Goal: Task Accomplishment & Management: Use online tool/utility

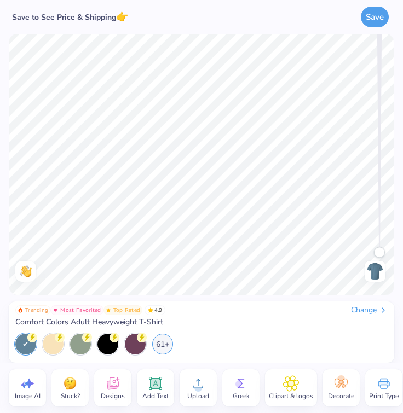
click at [117, 391] on icon at bounding box center [113, 384] width 16 height 16
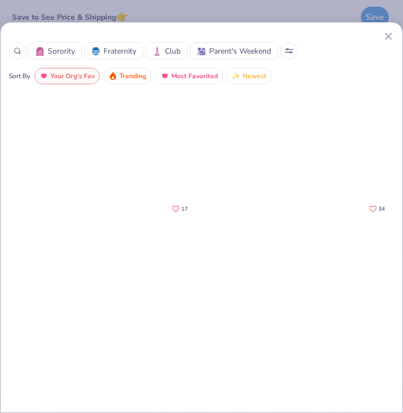
scroll to position [344, 0]
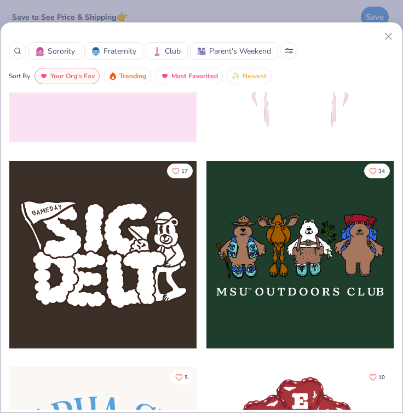
click at [172, 50] on span "Club" at bounding box center [173, 50] width 16 height 11
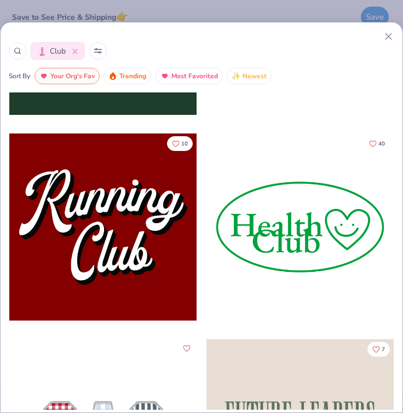
scroll to position [0, 0]
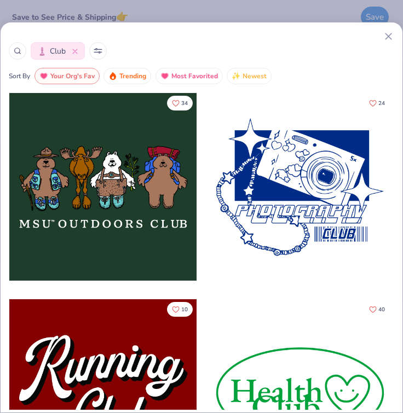
click at [73, 51] on icon at bounding box center [74, 51] width 5 height 5
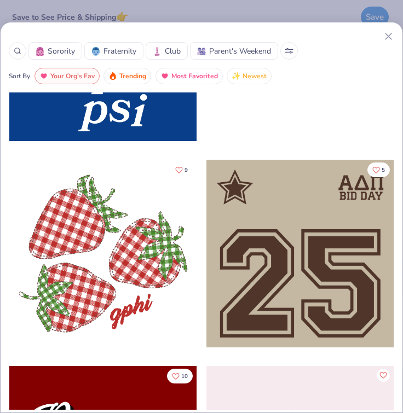
scroll to position [2416, 0]
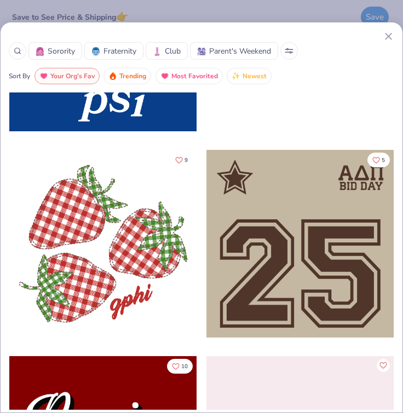
click at [21, 50] on div at bounding box center [18, 51] width 18 height 18
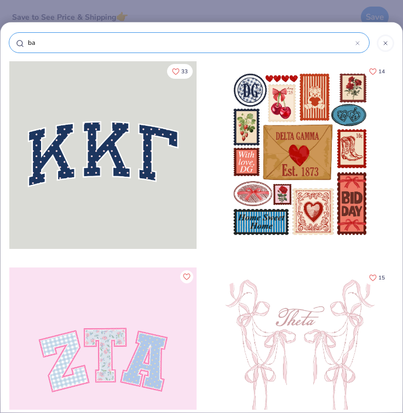
type input "bat"
type input "batt"
type input "batte"
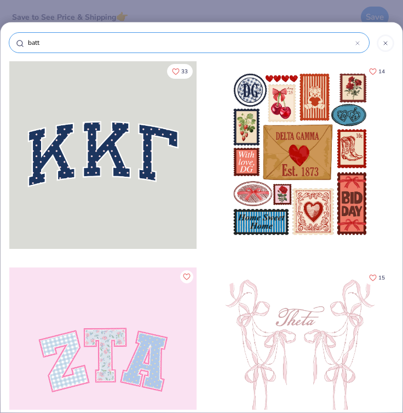
type input "batte"
type input "[PERSON_NAME]"
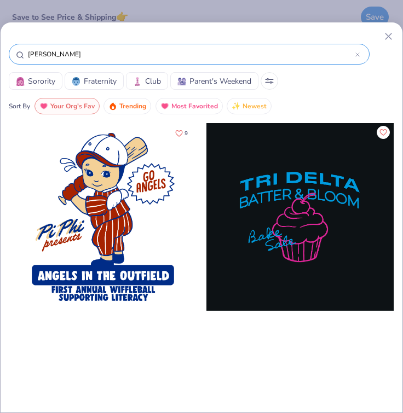
click at [391, 36] on icon at bounding box center [388, 36] width 11 height 11
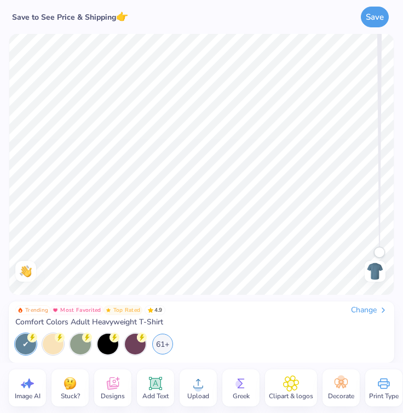
click at [192, 386] on icon at bounding box center [198, 384] width 16 height 16
click at [193, 385] on icon at bounding box center [198, 384] width 16 height 16
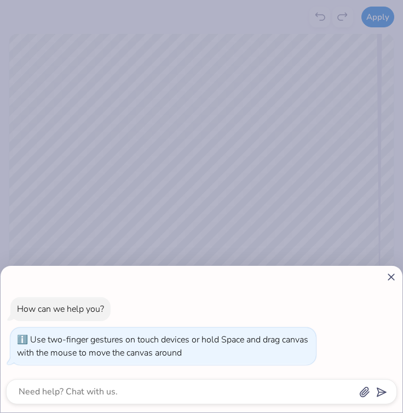
drag, startPoint x: 377, startPoint y: 284, endPoint x: 377, endPoint y: 307, distance: 23.0
click at [377, 307] on body "Apply Crop Remove BG Trending Most Favorited Top Rated 4.9 Change Comfort Color…" at bounding box center [201, 206] width 403 height 413
click at [387, 281] on icon at bounding box center [390, 277] width 11 height 11
type textarea "x"
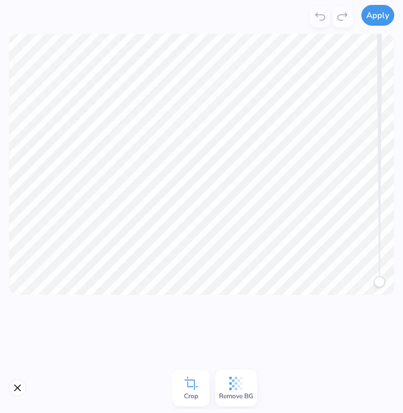
click at [378, 20] on button "Apply" at bounding box center [377, 15] width 33 height 21
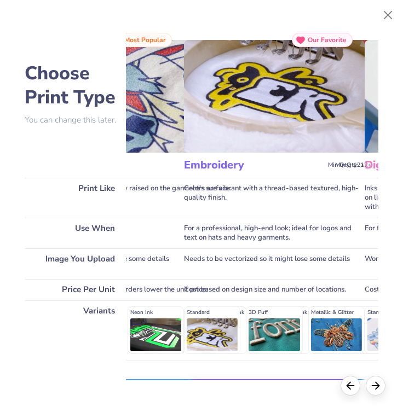
scroll to position [0, 0]
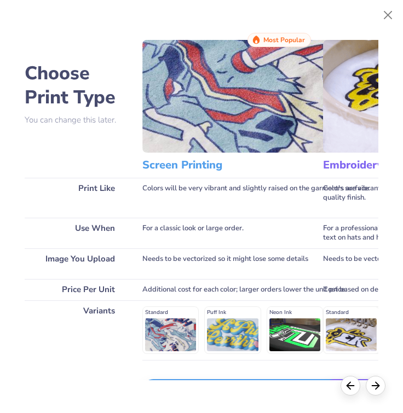
click at [204, 135] on img at bounding box center [326, 96] width 368 height 113
click at [177, 163] on h3 "Screen Printing" at bounding box center [305, 165] width 327 height 14
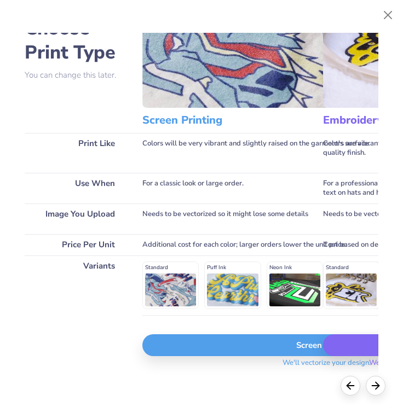
scroll to position [54, 0]
click at [166, 283] on div "Standard Puff Ink Neon Ink Metallic & Glitter Ink Glow in the Dark Ink Water ba…" at bounding box center [326, 286] width 368 height 48
click at [168, 261] on div "Standard Puff Ink Neon Ink Metallic & Glitter Ink Glow in the Dark Ink Water ba…" at bounding box center [326, 286] width 368 height 60
click at [376, 388] on icon at bounding box center [376, 384] width 12 height 12
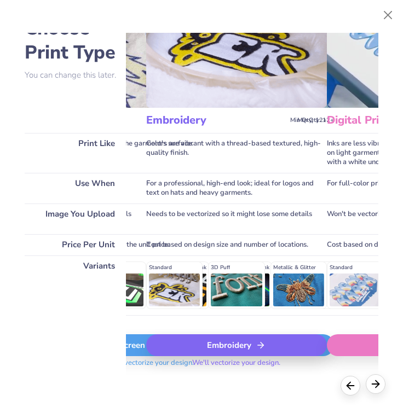
click at [376, 388] on icon at bounding box center [376, 384] width 12 height 12
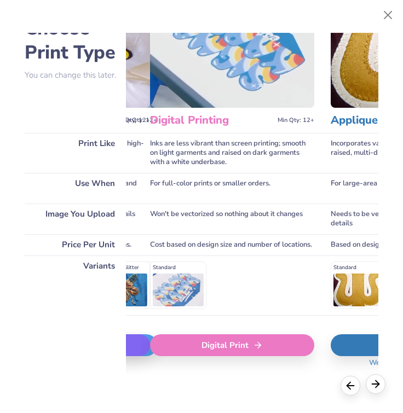
click at [376, 388] on icon at bounding box center [376, 384] width 12 height 12
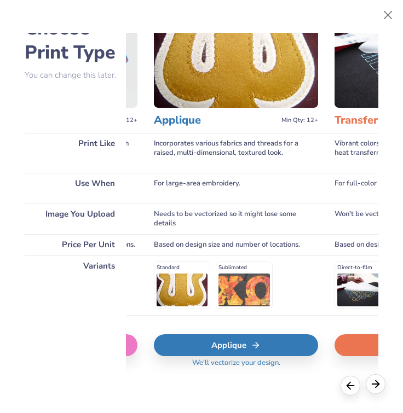
click at [376, 388] on icon at bounding box center [376, 384] width 12 height 12
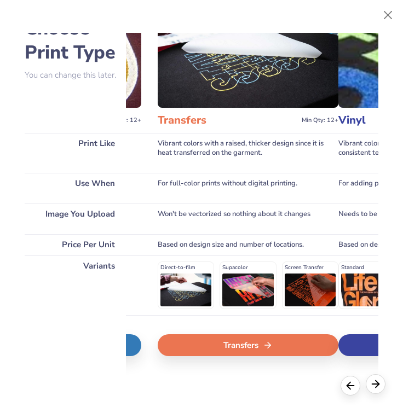
click at [376, 388] on icon at bounding box center [376, 384] width 12 height 12
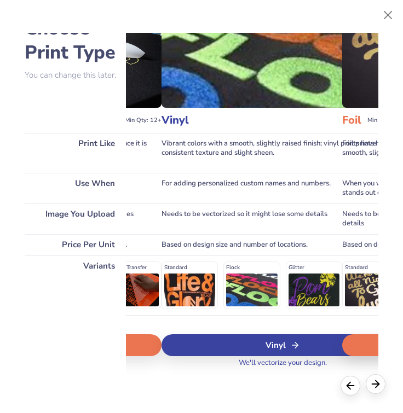
click at [376, 388] on icon at bounding box center [376, 384] width 12 height 12
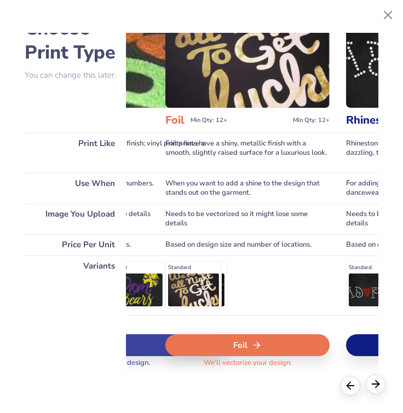
click at [376, 388] on icon at bounding box center [376, 384] width 12 height 12
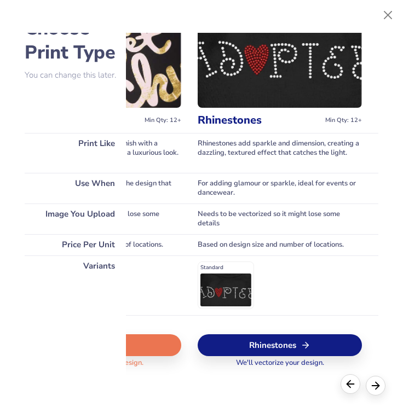
click at [348, 387] on icon at bounding box center [350, 384] width 12 height 12
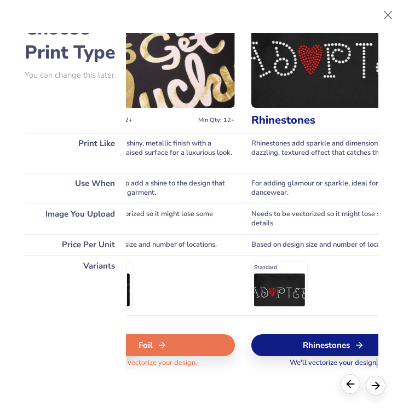
click at [348, 387] on icon at bounding box center [350, 384] width 12 height 12
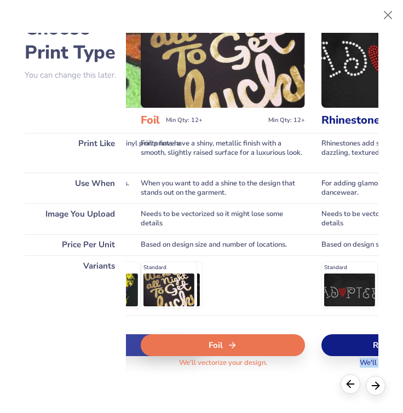
click at [348, 387] on icon at bounding box center [350, 384] width 12 height 12
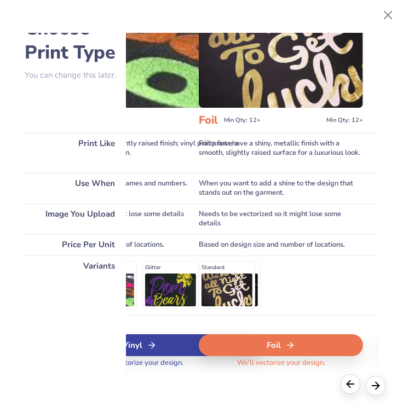
click at [348, 387] on icon at bounding box center [350, 384] width 12 height 12
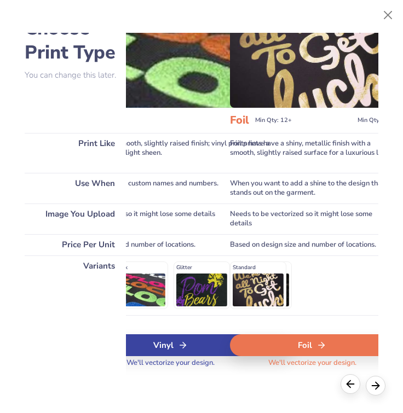
click at [348, 387] on icon at bounding box center [350, 384] width 12 height 12
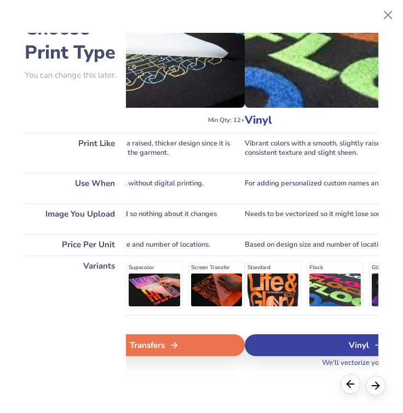
click at [348, 387] on icon at bounding box center [350, 384] width 12 height 12
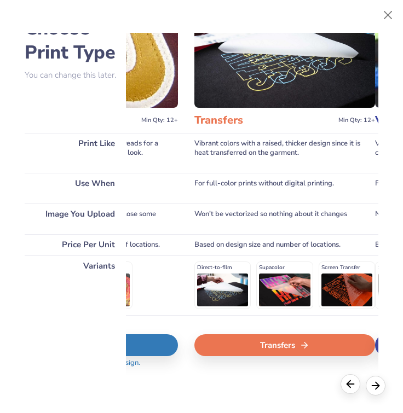
click at [348, 387] on icon at bounding box center [350, 384] width 12 height 12
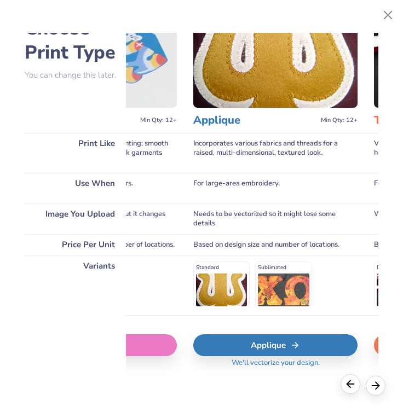
click at [348, 387] on icon at bounding box center [350, 384] width 12 height 12
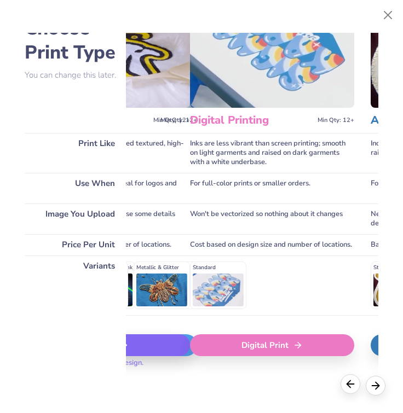
click at [348, 387] on icon at bounding box center [350, 384] width 12 height 12
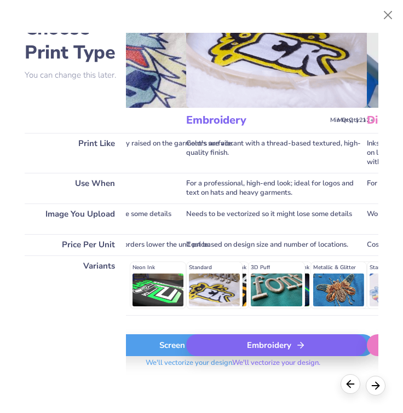
click at [348, 387] on icon at bounding box center [350, 384] width 12 height 12
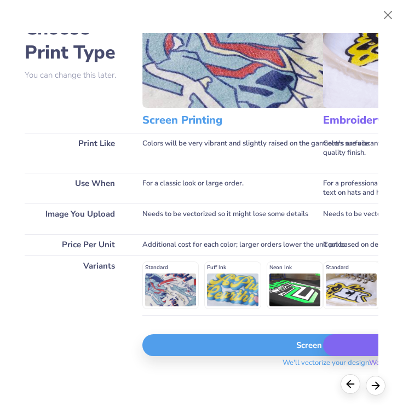
click at [348, 387] on icon at bounding box center [350, 384] width 12 height 12
click at [273, 351] on div "Screen Print" at bounding box center [326, 345] width 368 height 22
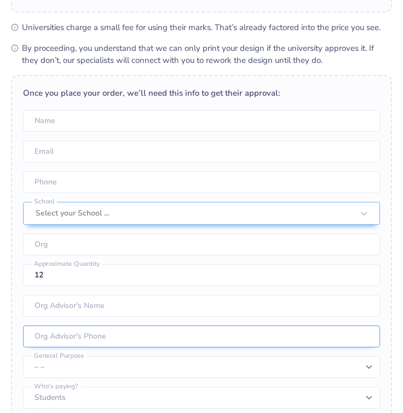
scroll to position [286, 0]
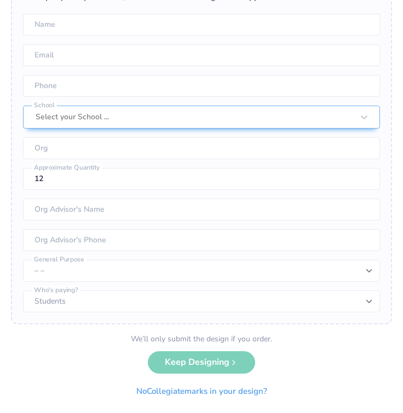
click at [175, 362] on div "We’ll only submit the design if you order. Keep Designing No Collegiate marks i…" at bounding box center [201, 367] width 149 height 69
click at [210, 335] on div "We’ll only submit the design if you order." at bounding box center [201, 338] width 141 height 11
click at [200, 388] on button "No Collegiate marks in your design?" at bounding box center [201, 389] width 149 height 22
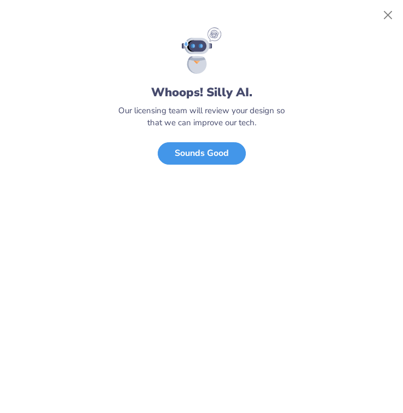
click at [221, 160] on button "Sounds Good" at bounding box center [202, 153] width 88 height 22
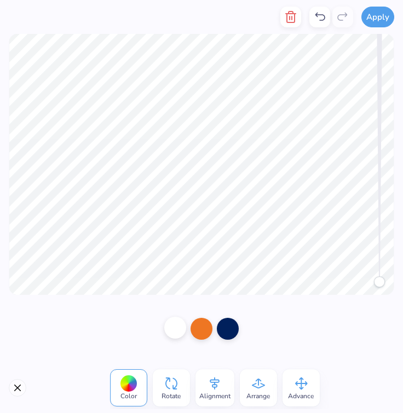
click at [171, 328] on div at bounding box center [175, 328] width 22 height 22
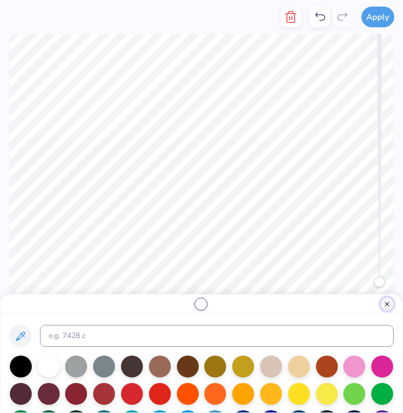
click at [389, 305] on button "Close" at bounding box center [386, 304] width 13 height 13
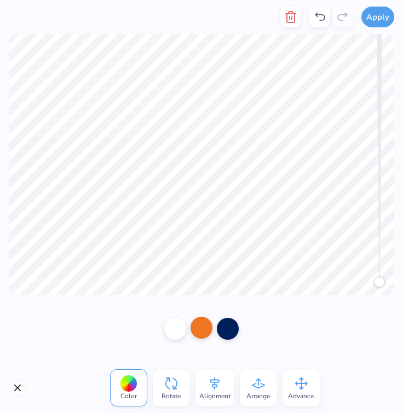
click at [198, 328] on div at bounding box center [202, 328] width 22 height 22
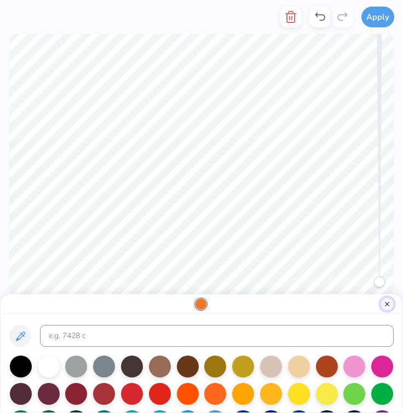
click at [385, 301] on button "Close" at bounding box center [386, 304] width 13 height 13
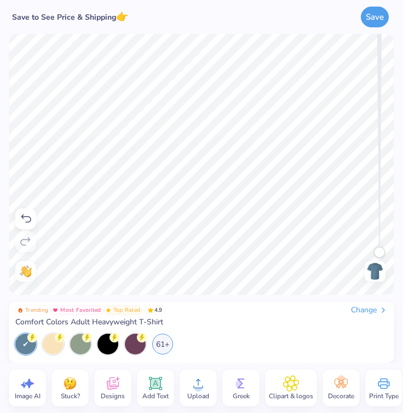
click at [292, 391] on icon at bounding box center [291, 384] width 16 height 16
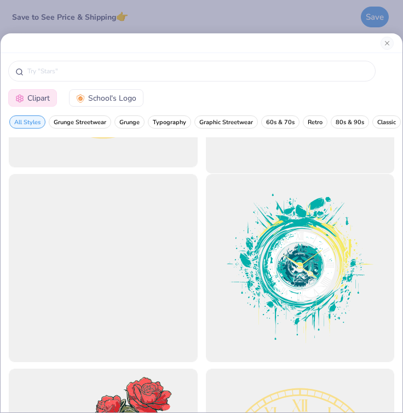
scroll to position [172, 0]
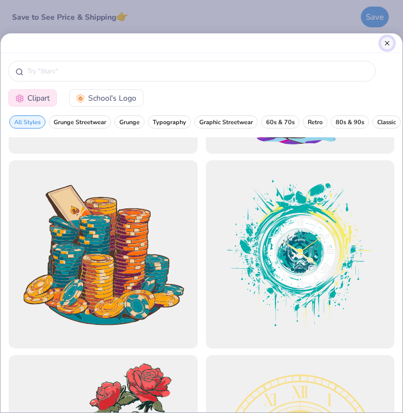
click at [384, 45] on button "Close" at bounding box center [386, 43] width 13 height 13
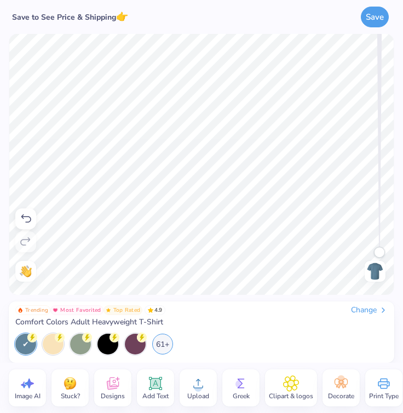
click at [246, 395] on span "Greek" at bounding box center [241, 396] width 17 height 9
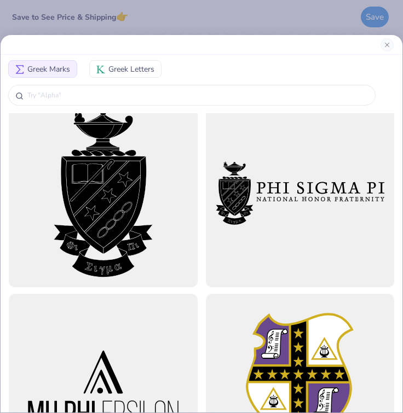
scroll to position [19, 0]
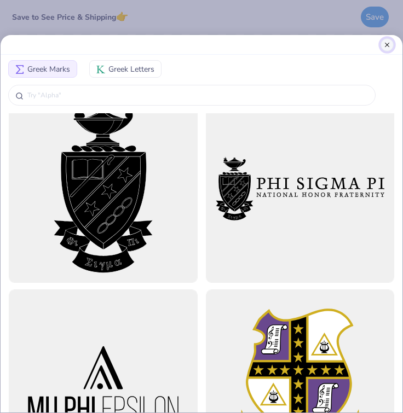
click at [386, 45] on button "Close" at bounding box center [386, 44] width 13 height 13
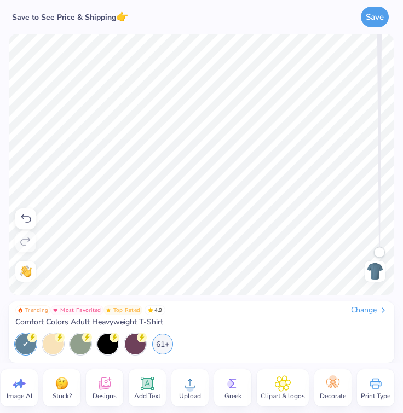
scroll to position [0, 0]
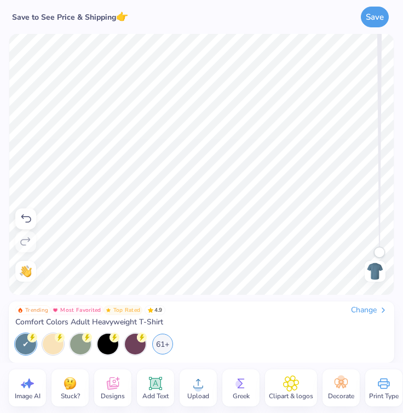
click at [28, 393] on span "Image AI" at bounding box center [28, 396] width 26 height 9
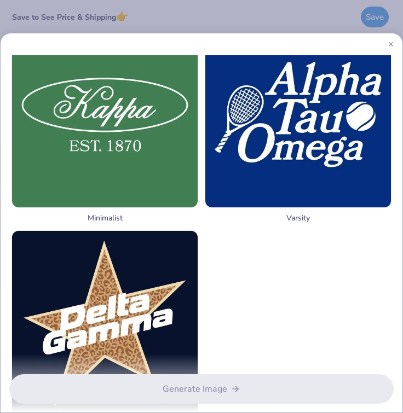
scroll to position [1319, 0]
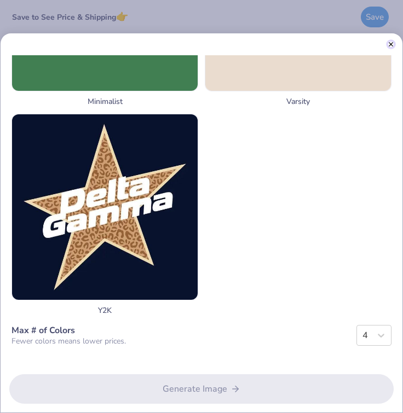
click at [391, 42] on button "Close" at bounding box center [390, 44] width 5 height 5
